Goal: Task Accomplishment & Management: Use online tool/utility

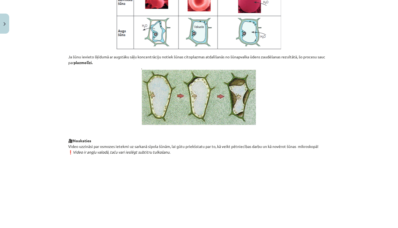
scroll to position [583, 0]
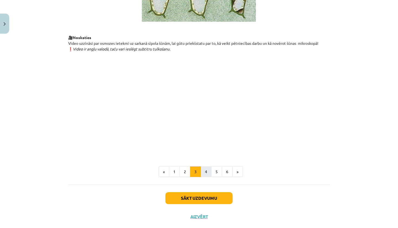
click at [209, 177] on button "4" at bounding box center [206, 171] width 11 height 11
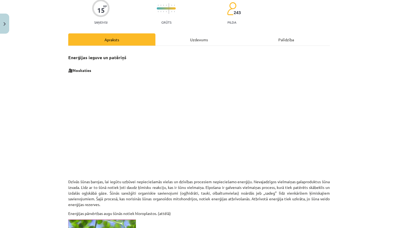
scroll to position [54, 0]
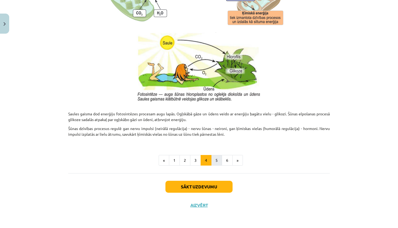
click at [217, 159] on button "5" at bounding box center [216, 160] width 11 height 11
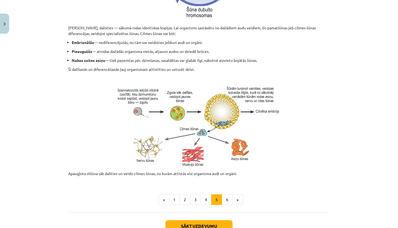
scroll to position [183, 0]
click at [225, 200] on button "6" at bounding box center [227, 199] width 11 height 11
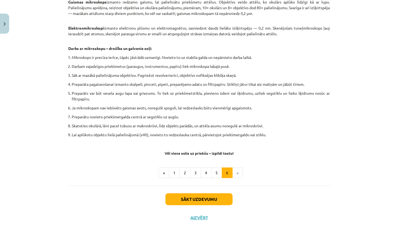
scroll to position [279, 0]
click at [174, 197] on button "Sākt uzdevumu" at bounding box center [198, 199] width 67 height 12
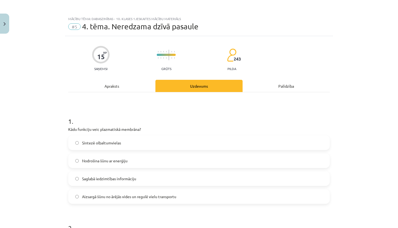
scroll to position [0, 0]
click at [100, 86] on div "Apraksts" at bounding box center [111, 86] width 87 height 12
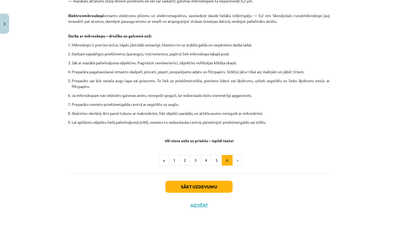
scroll to position [292, 0]
click at [176, 157] on button "1" at bounding box center [174, 160] width 11 height 11
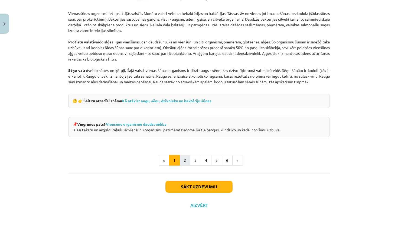
click at [186, 158] on button "2" at bounding box center [185, 160] width 11 height 11
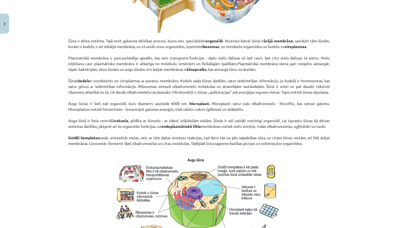
scroll to position [363, 0]
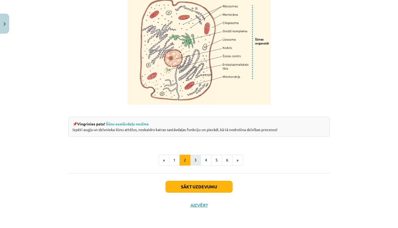
click at [193, 158] on button "3" at bounding box center [195, 159] width 11 height 11
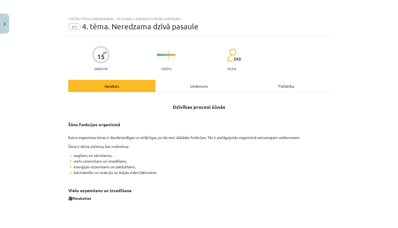
scroll to position [0, 0]
click at [192, 89] on div "Uzdevums" at bounding box center [198, 86] width 87 height 12
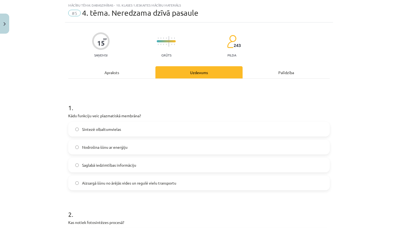
click at [134, 185] on span "Aizsargā šūnu no ārējās vides un regulē vielu transportu" at bounding box center [129, 183] width 94 height 6
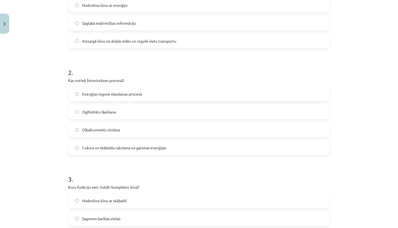
scroll to position [157, 0]
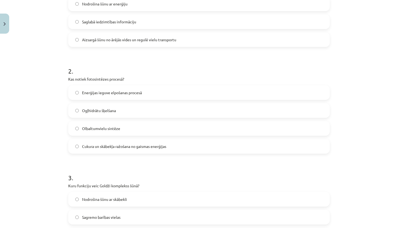
click at [142, 88] on label "Enerģijas ieguve elpošanas procesā" at bounding box center [199, 93] width 261 height 14
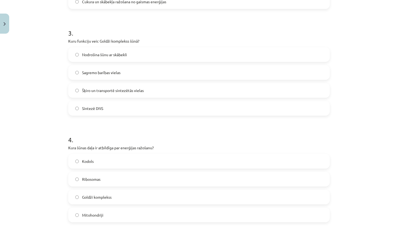
scroll to position [310, 0]
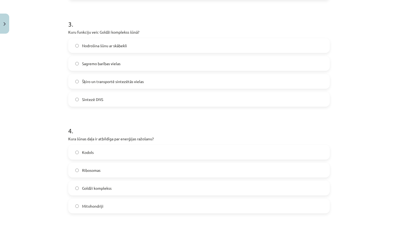
click at [120, 79] on span "Šķiro un transportē sintezētās vielas" at bounding box center [113, 82] width 62 height 6
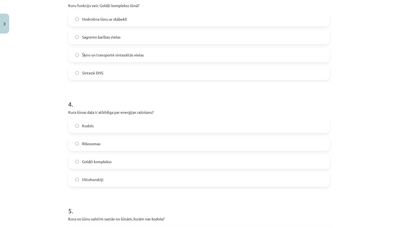
scroll to position [349, 0]
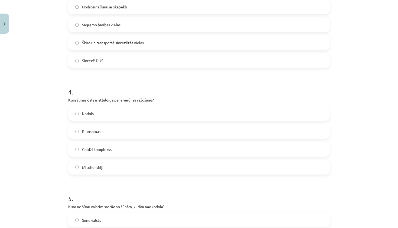
drag, startPoint x: 66, startPoint y: 98, endPoint x: 188, endPoint y: 91, distance: 122.3
click at [188, 91] on div "15 XP Saņemsi Grūts 243 pilda Apraksts Uzdevums Palīdzība 1 . Kādu funkciju vei…" at bounding box center [199, 8] width 268 height 642
drag, startPoint x: 184, startPoint y: 94, endPoint x: 125, endPoint y: 100, distance: 59.0
click at [125, 100] on div "4 . Kura šūnas daļa ir atbildīga par enerģijas ražošanu? Kodols Ribosomas Goldž…" at bounding box center [199, 127] width 262 height 96
drag, startPoint x: 165, startPoint y: 100, endPoint x: 67, endPoint y: 100, distance: 98.1
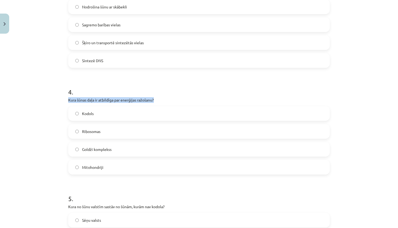
click at [67, 100] on div "15 XP Saņemsi Grūts 243 pilda Apraksts Uzdevums Palīdzība 1 . Kādu funkciju vei…" at bounding box center [199, 8] width 268 height 642
copy p "Kura šūnas daļa ir atbildīga par enerģijas ražošanu?"
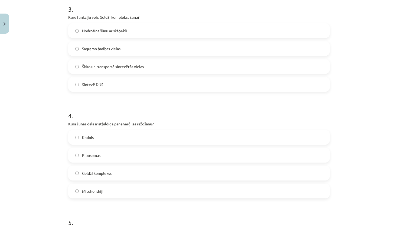
scroll to position [332, 0]
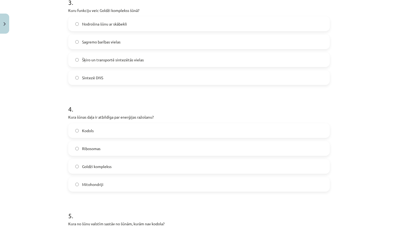
click at [137, 159] on div "Kodols Ribosomas Goldži komplekss Mitohondriji" at bounding box center [199, 157] width 262 height 68
click at [112, 185] on label "Mitohondriji" at bounding box center [199, 184] width 261 height 14
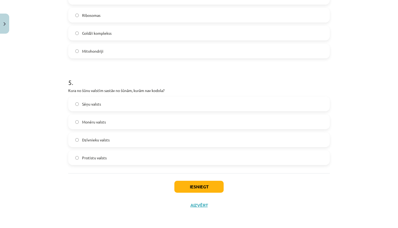
scroll to position [465, 0]
click at [198, 183] on button "Iesniegt" at bounding box center [198, 186] width 49 height 12
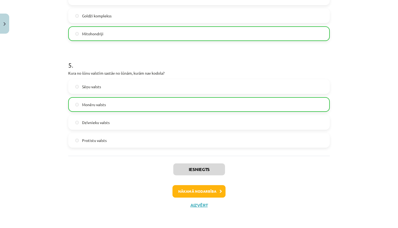
scroll to position [482, 0]
click at [197, 205] on button "Aizvērt" at bounding box center [199, 204] width 21 height 5
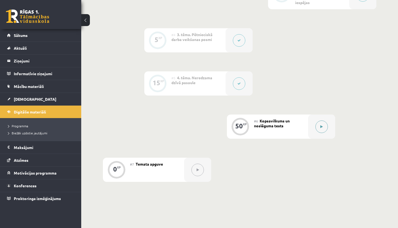
click at [319, 127] on button at bounding box center [322, 126] width 12 height 12
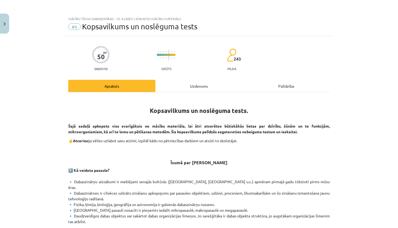
scroll to position [0, 0]
click at [182, 90] on div "Uzdevums" at bounding box center [198, 86] width 87 height 12
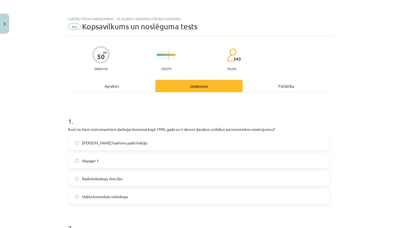
click at [140, 83] on div "Apraksts" at bounding box center [111, 86] width 87 height 12
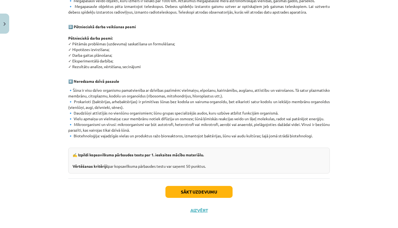
scroll to position [294, 0]
click at [202, 208] on button "Aizvērt" at bounding box center [199, 210] width 21 height 5
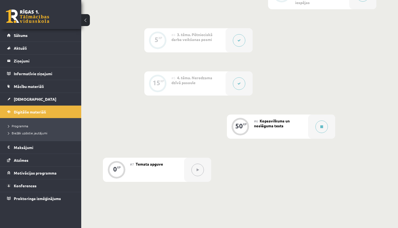
click at [196, 172] on button at bounding box center [197, 169] width 12 height 12
click at [200, 170] on button at bounding box center [197, 169] width 12 height 12
click at [145, 167] on div "#7 Temata apguve" at bounding box center [157, 169] width 54 height 24
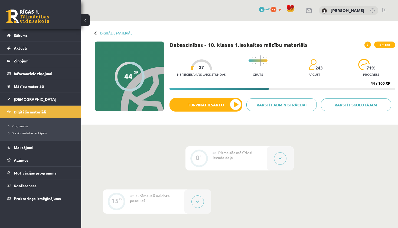
scroll to position [0, 0]
click at [102, 31] on link "Digitālie materiāli" at bounding box center [116, 33] width 33 height 4
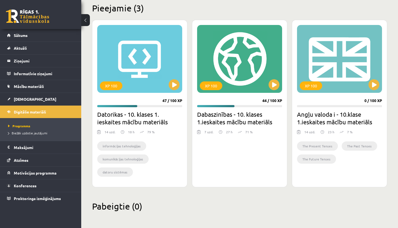
scroll to position [135, 0]
